Goal: Find specific page/section: Find specific page/section

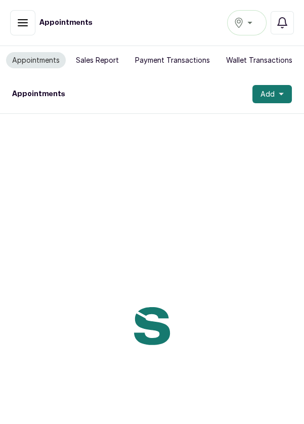
click at [20, 20] on icon "button" at bounding box center [22, 23] width 9 height 6
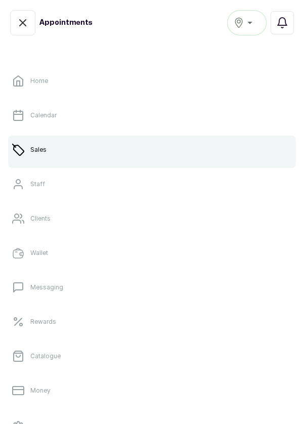
click at [110, 148] on link "Sales" at bounding box center [152, 150] width 288 height 28
click at [240, 145] on link "Sales" at bounding box center [152, 150] width 288 height 28
click at [49, 147] on link "Sales" at bounding box center [152, 150] width 288 height 28
click at [209, 153] on link "Sales" at bounding box center [152, 150] width 288 height 28
click at [163, 106] on link "Calendar" at bounding box center [152, 115] width 288 height 28
